Goal: Navigation & Orientation: Find specific page/section

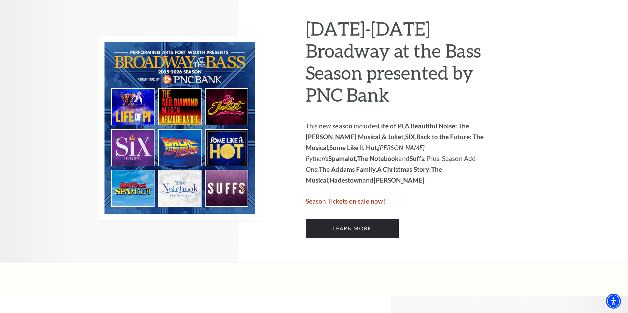
scroll to position [338, 0]
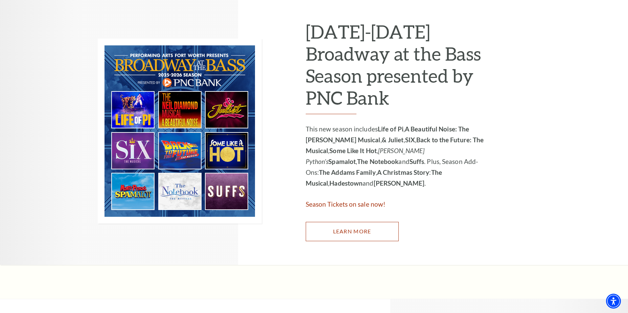
click at [338, 231] on link "Learn More" at bounding box center [352, 231] width 93 height 19
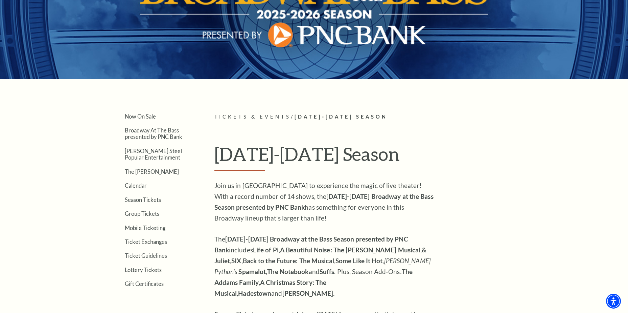
scroll to position [102, 0]
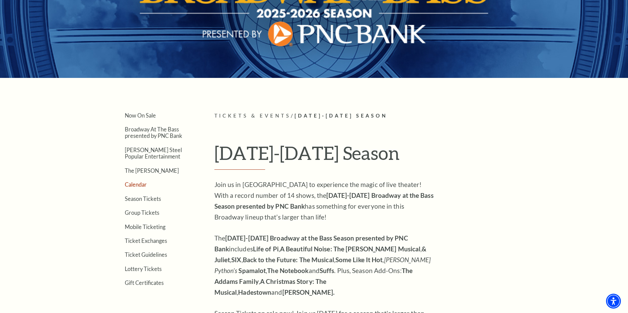
click at [138, 182] on link "Calendar" at bounding box center [136, 184] width 22 height 6
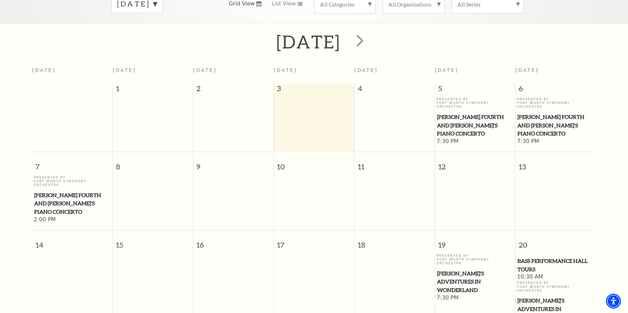
scroll to position [60, 0]
